Goal: Task Accomplishment & Management: Complete application form

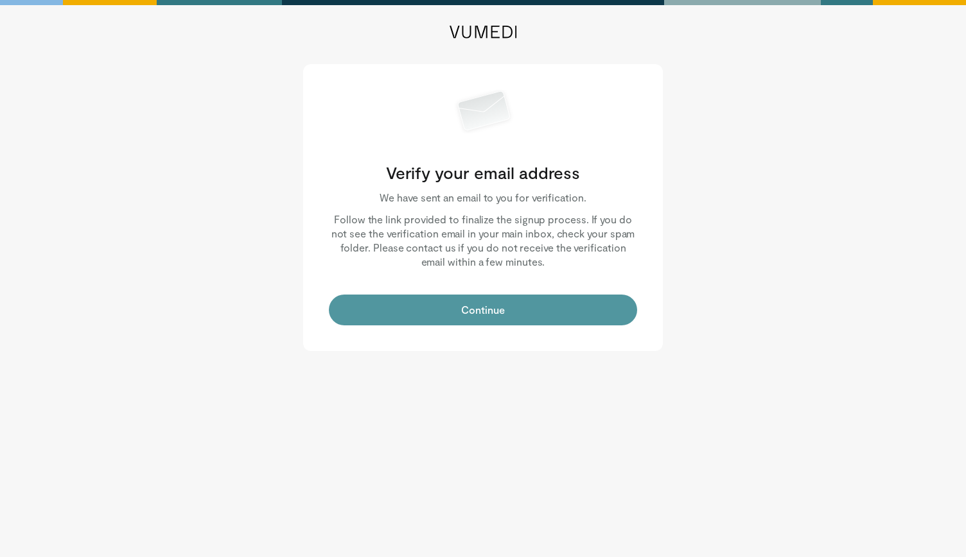
click at [414, 310] on button "Continue" at bounding box center [483, 310] width 308 height 31
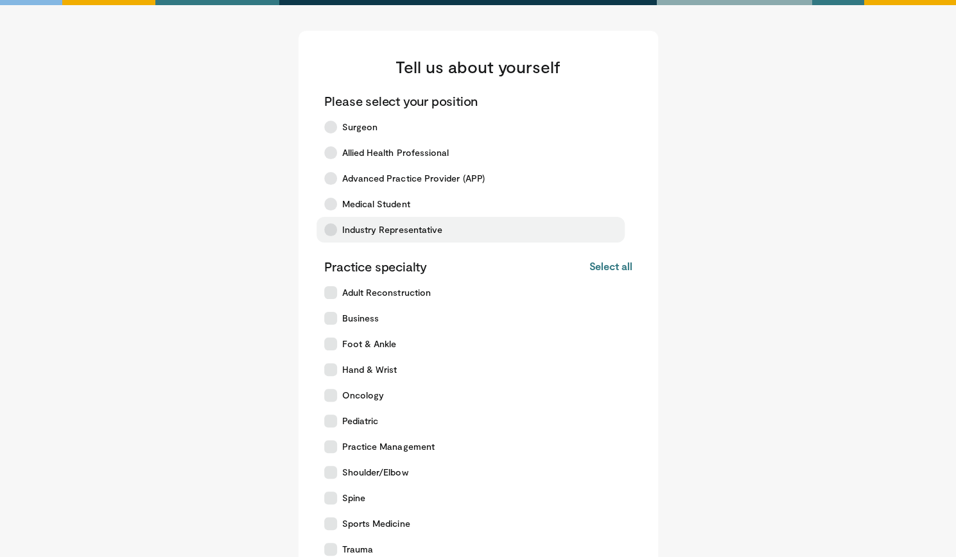
click at [424, 231] on span "Industry Representative" at bounding box center [392, 230] width 101 height 13
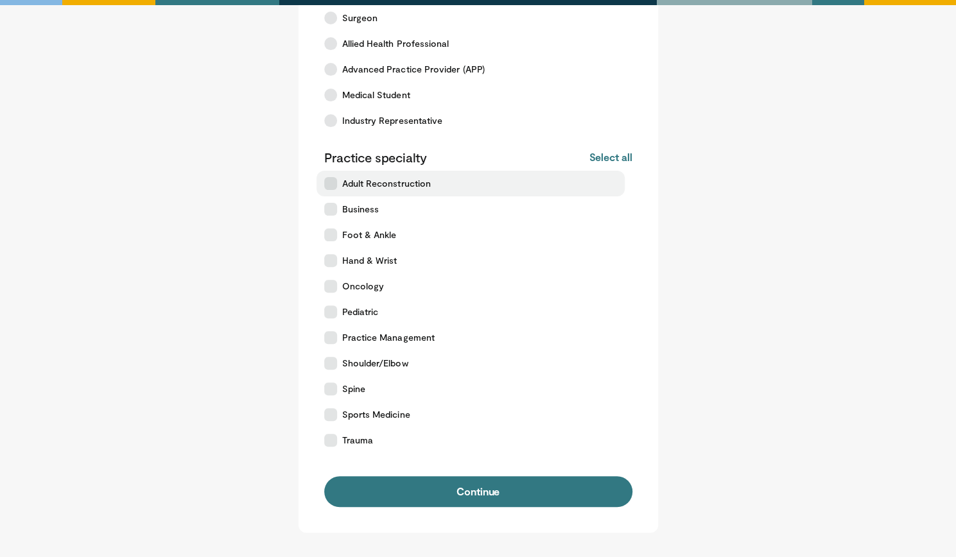
scroll to position [121, 0]
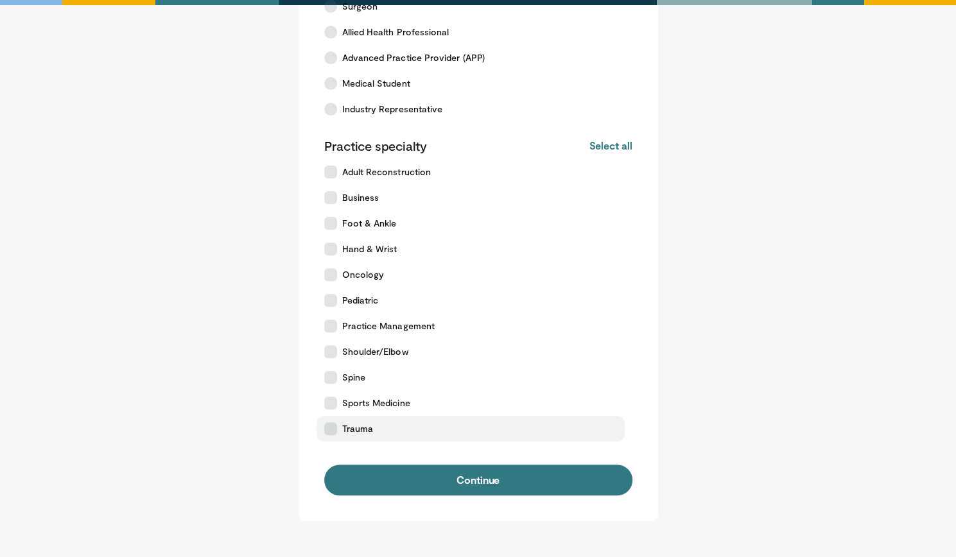
click at [394, 425] on label "Trauma" at bounding box center [471, 429] width 308 height 26
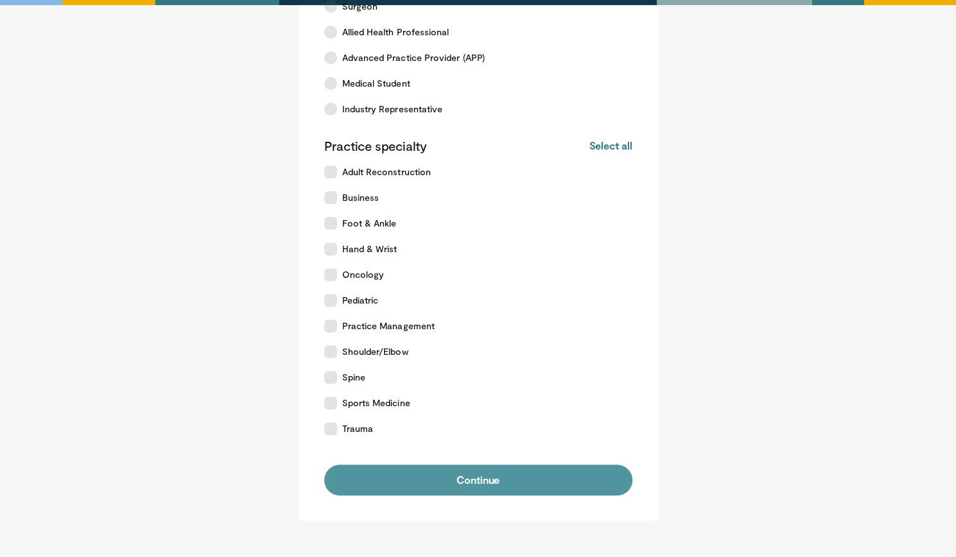
click at [428, 480] on button "Continue" at bounding box center [478, 480] width 308 height 31
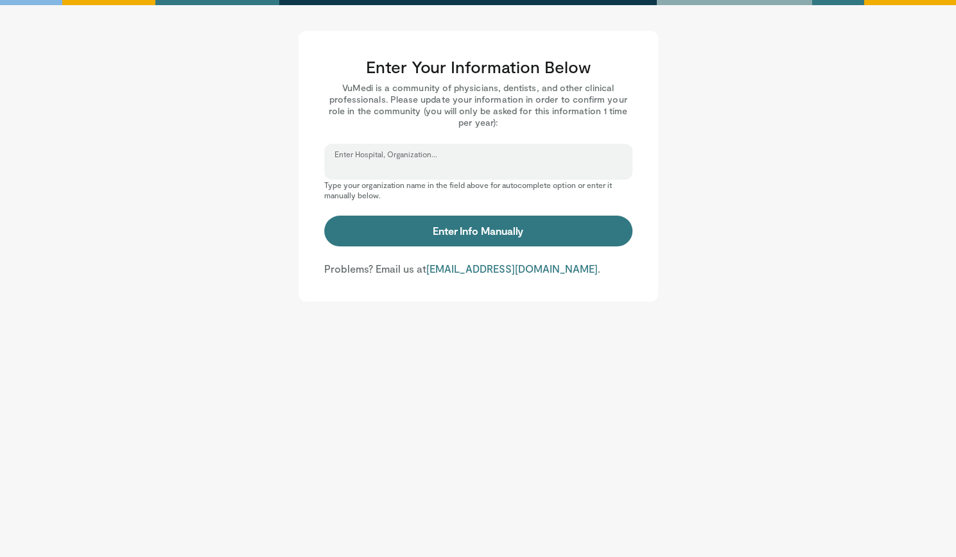
click at [442, 166] on input "Enter Hospital, Organization..." at bounding box center [479, 168] width 288 height 14
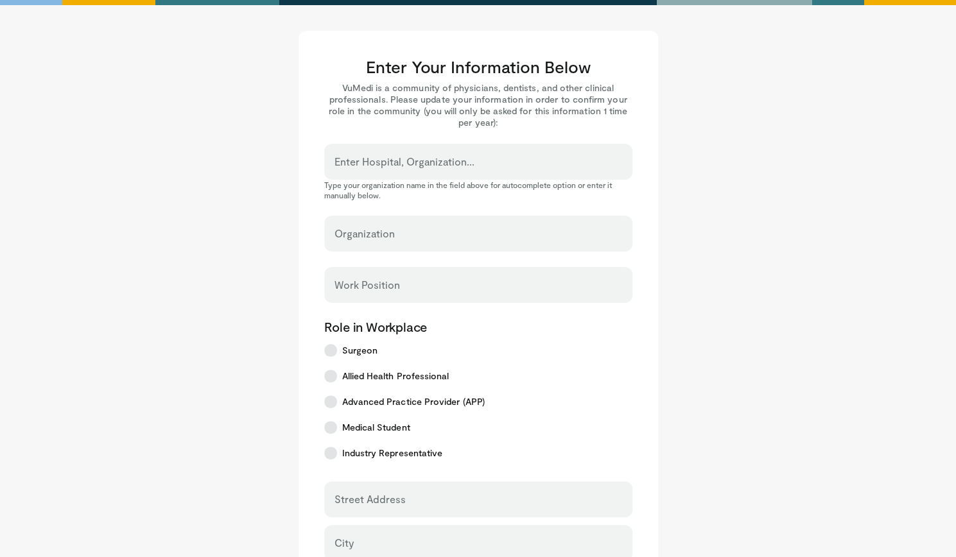
click at [375, 230] on label "Organization" at bounding box center [365, 234] width 60 height 26
click at [375, 233] on input "Organization" at bounding box center [479, 240] width 288 height 14
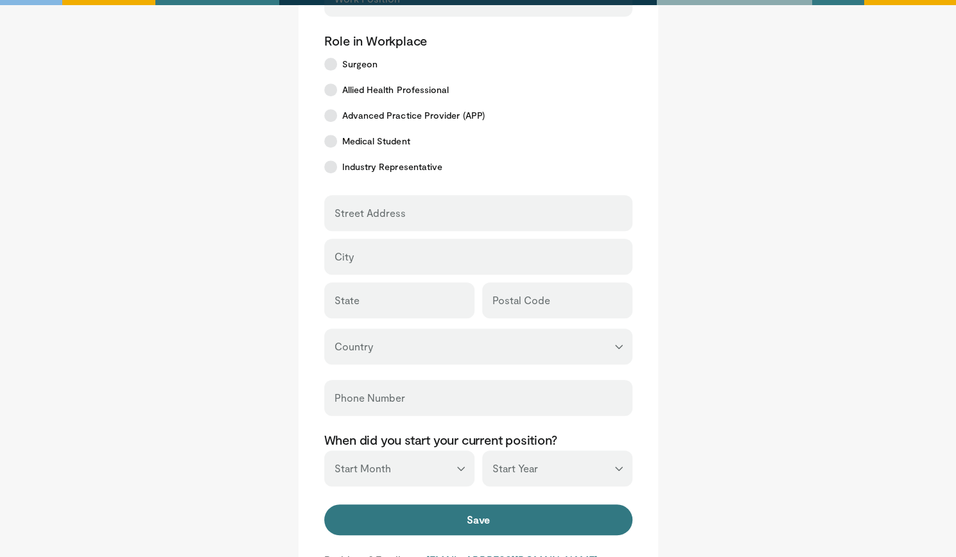
scroll to position [450, 0]
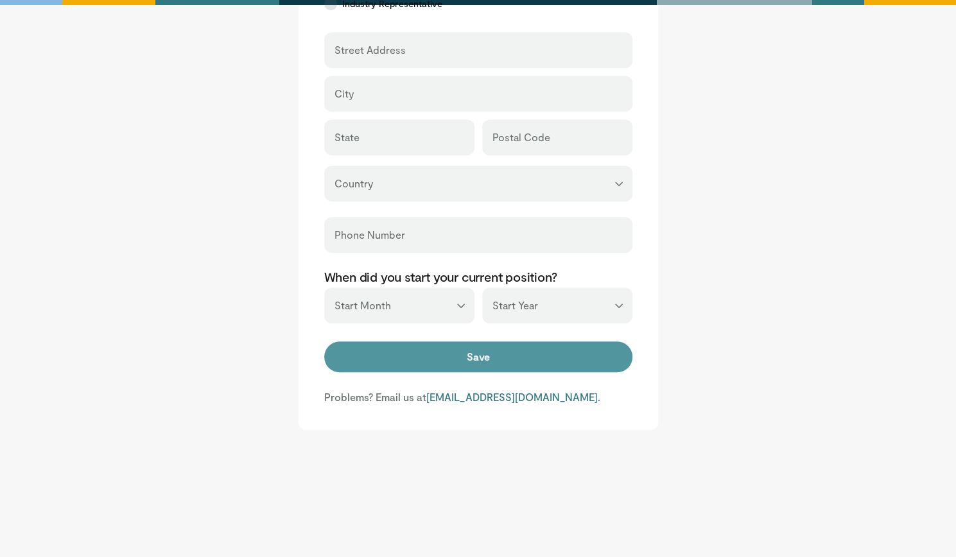
click at [443, 362] on button "Save" at bounding box center [478, 357] width 308 height 31
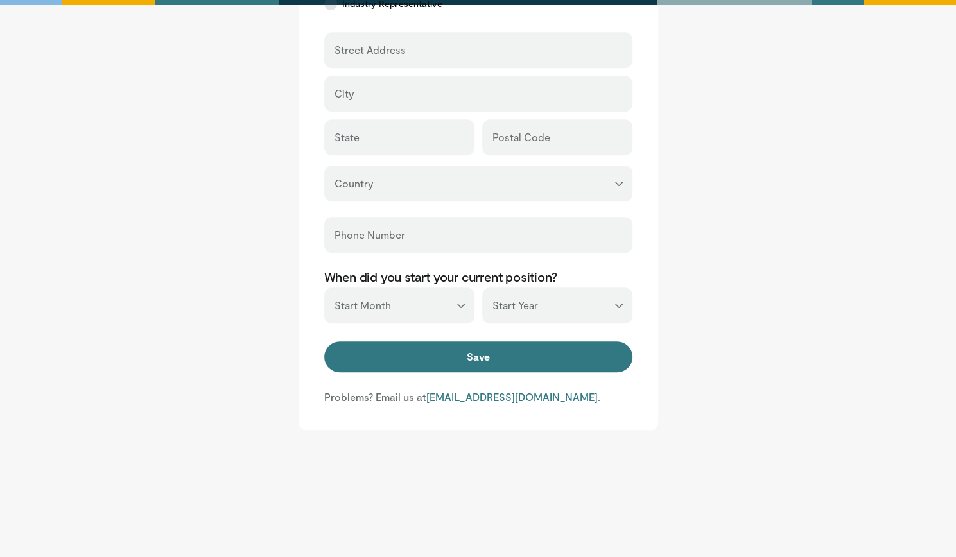
scroll to position [0, 0]
